Goal: Transaction & Acquisition: Download file/media

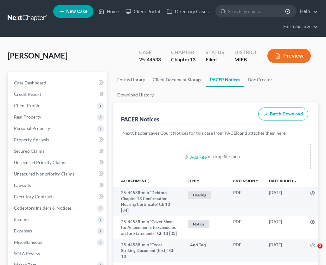
click at [120, 9] on link "Home" at bounding box center [108, 11] width 27 height 11
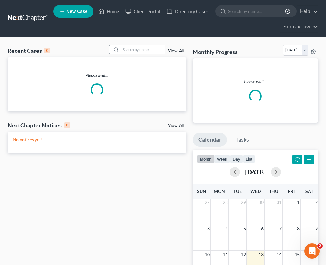
click at [147, 48] on input "search" at bounding box center [143, 49] width 44 height 9
paste input "25-45593"
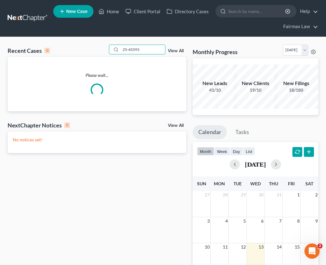
drag, startPoint x: 131, startPoint y: 49, endPoint x: 90, endPoint y: 47, distance: 40.6
click at [90, 47] on div "Recent Cases 0 25-45593 View All" at bounding box center [97, 51] width 179 height 12
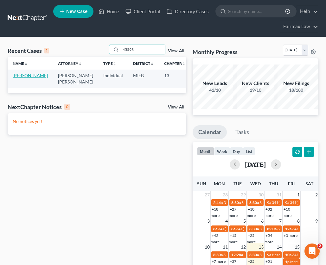
type input "45593"
click at [16, 77] on link "[PERSON_NAME]" at bounding box center [30, 75] width 35 height 5
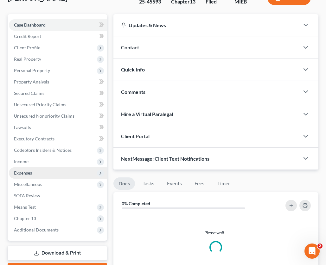
scroll to position [65, 0]
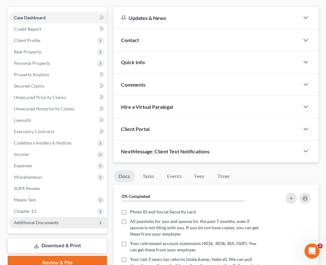
click at [40, 223] on span "Additional Documents" at bounding box center [36, 222] width 45 height 5
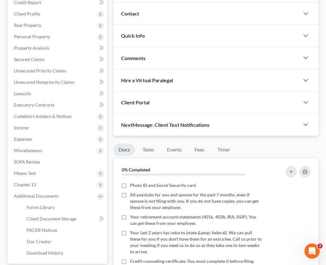
scroll to position [165, 0]
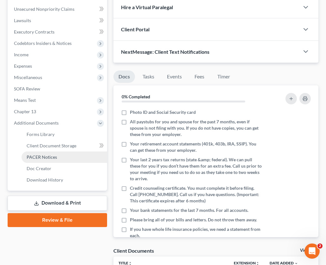
click at [50, 158] on span "PACER Notices" at bounding box center [42, 157] width 30 height 5
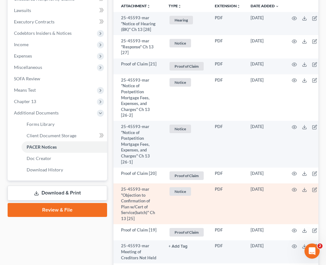
scroll to position [175, 0]
click at [303, 191] on icon at bounding box center [305, 191] width 4 height 1
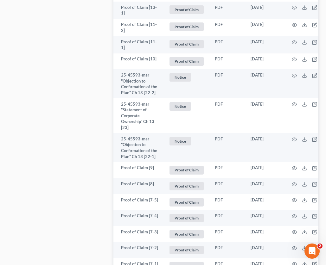
scroll to position [752, 0]
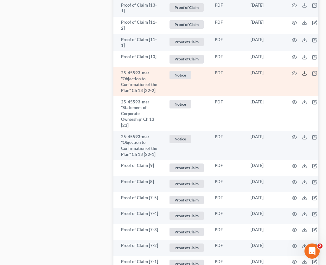
click at [303, 71] on icon at bounding box center [304, 73] width 5 height 5
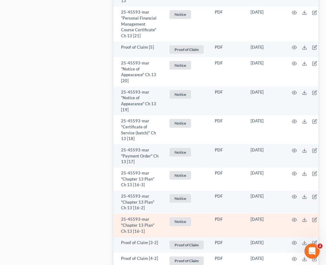
scroll to position [1041, 0]
click at [304, 218] on line at bounding box center [304, 219] width 0 height 3
